Goal: Use online tool/utility

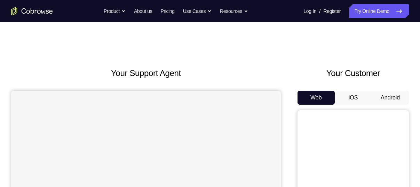
click at [398, 92] on button "Android" at bounding box center [390, 98] width 37 height 14
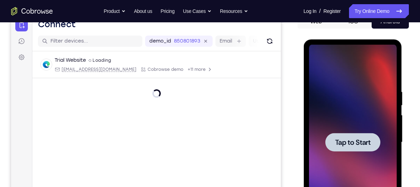
click at [351, 142] on span "Tap to Start" at bounding box center [353, 142] width 36 height 7
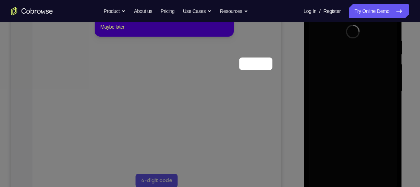
scroll to position [76, 0]
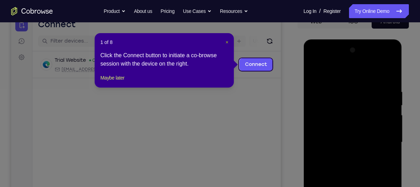
click at [227, 41] on span "×" at bounding box center [227, 42] width 3 height 6
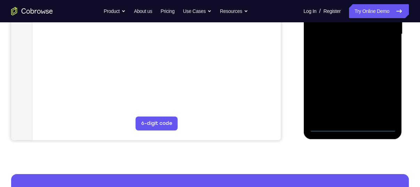
scroll to position [186, 0]
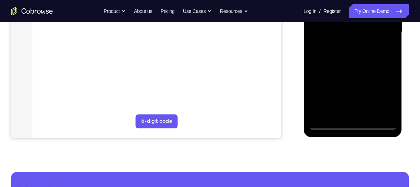
click at [356, 124] on div at bounding box center [353, 32] width 88 height 195
click at [384, 92] on div at bounding box center [353, 32] width 88 height 195
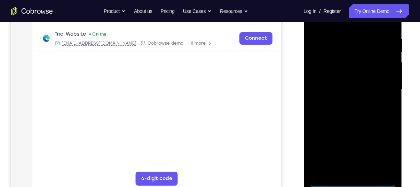
scroll to position [94, 0]
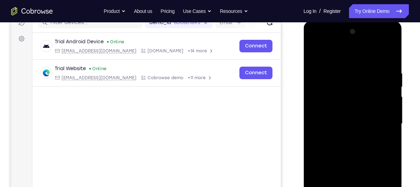
click at [346, 54] on div at bounding box center [353, 123] width 88 height 195
click at [383, 120] on div at bounding box center [353, 123] width 88 height 195
click at [345, 137] on div at bounding box center [353, 123] width 88 height 195
click at [358, 117] on div at bounding box center [353, 123] width 88 height 195
click at [356, 123] on div at bounding box center [353, 123] width 88 height 195
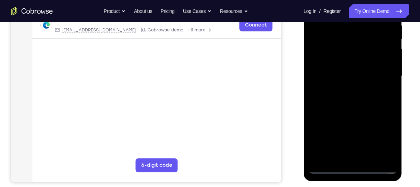
scroll to position [150, 0]
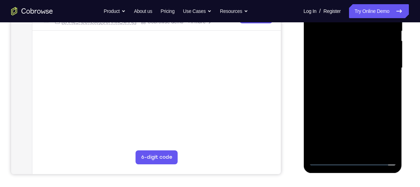
click at [374, 89] on div at bounding box center [353, 67] width 88 height 195
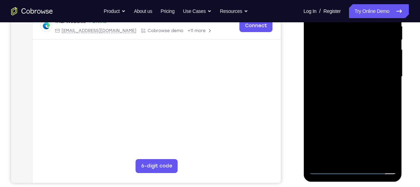
scroll to position [142, 0]
click at [354, 102] on div at bounding box center [353, 76] width 88 height 195
click at [351, 124] on div at bounding box center [353, 76] width 88 height 195
click at [371, 160] on div at bounding box center [353, 76] width 88 height 195
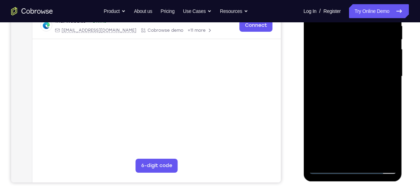
click at [344, 112] on div at bounding box center [353, 76] width 88 height 195
click at [358, 59] on div at bounding box center [353, 76] width 88 height 195
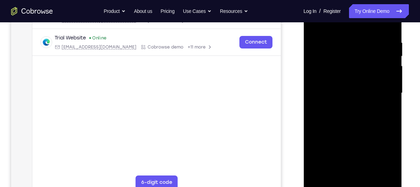
scroll to position [95, 0]
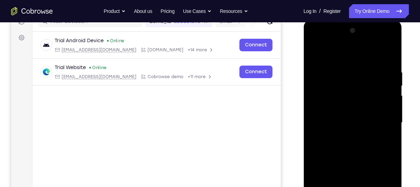
click at [316, 53] on div at bounding box center [353, 122] width 88 height 195
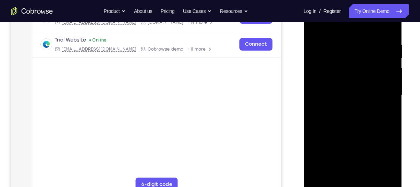
click at [316, 23] on div at bounding box center [353, 95] width 88 height 195
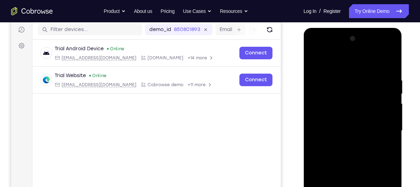
scroll to position [86, 0]
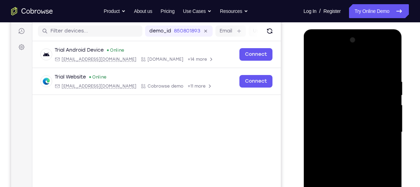
click at [342, 76] on div at bounding box center [353, 131] width 88 height 195
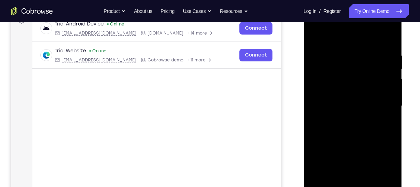
scroll to position [114, 0]
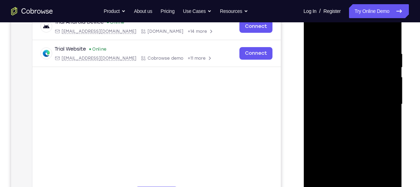
click at [382, 95] on div at bounding box center [353, 104] width 88 height 195
click at [389, 38] on div at bounding box center [353, 104] width 88 height 195
click at [368, 49] on div at bounding box center [353, 104] width 88 height 195
click at [391, 81] on div at bounding box center [353, 104] width 88 height 195
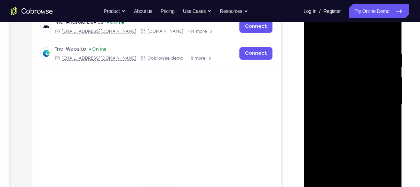
click at [385, 100] on div at bounding box center [353, 104] width 88 height 195
click at [390, 36] on div at bounding box center [353, 104] width 88 height 195
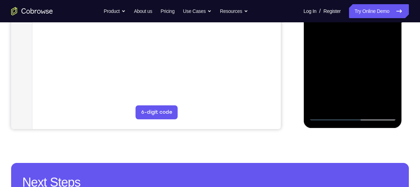
scroll to position [196, 0]
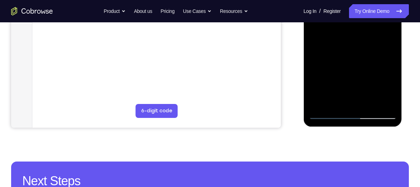
click at [368, 104] on div at bounding box center [353, 21] width 88 height 195
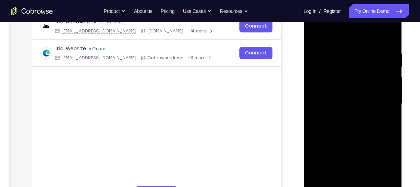
scroll to position [110, 0]
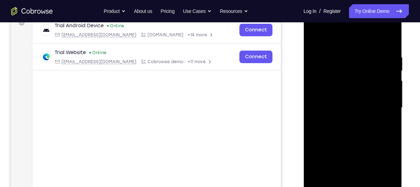
drag, startPoint x: 354, startPoint y: 162, endPoint x: 387, endPoint y: 69, distance: 98.5
click at [387, 69] on div at bounding box center [353, 107] width 88 height 195
click at [316, 37] on div at bounding box center [353, 107] width 88 height 195
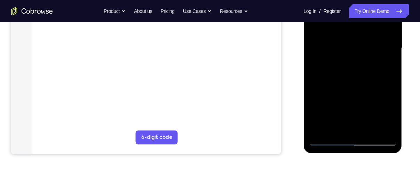
click at [370, 131] on div at bounding box center [353, 48] width 88 height 195
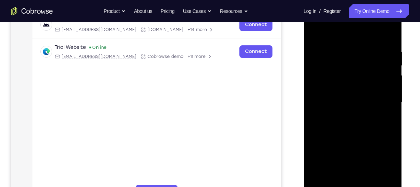
click at [317, 32] on div at bounding box center [353, 102] width 88 height 195
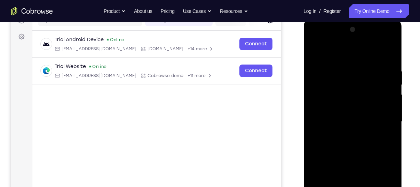
scroll to position [95, 0]
